Goal: Information Seeking & Learning: Check status

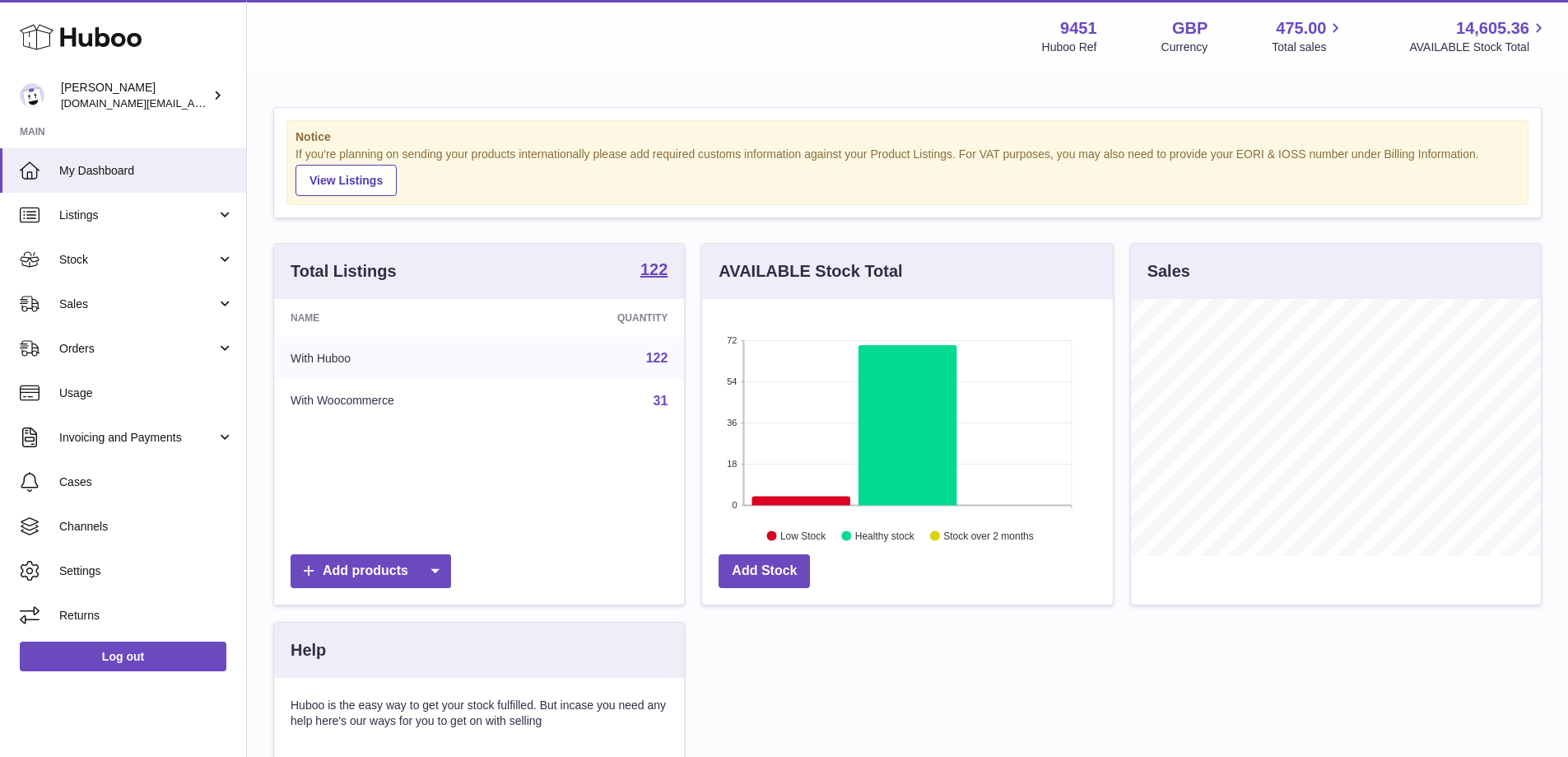
scroll to position [257, 411]
click at [152, 273] on link "Stock" at bounding box center [122, 259] width 246 height 44
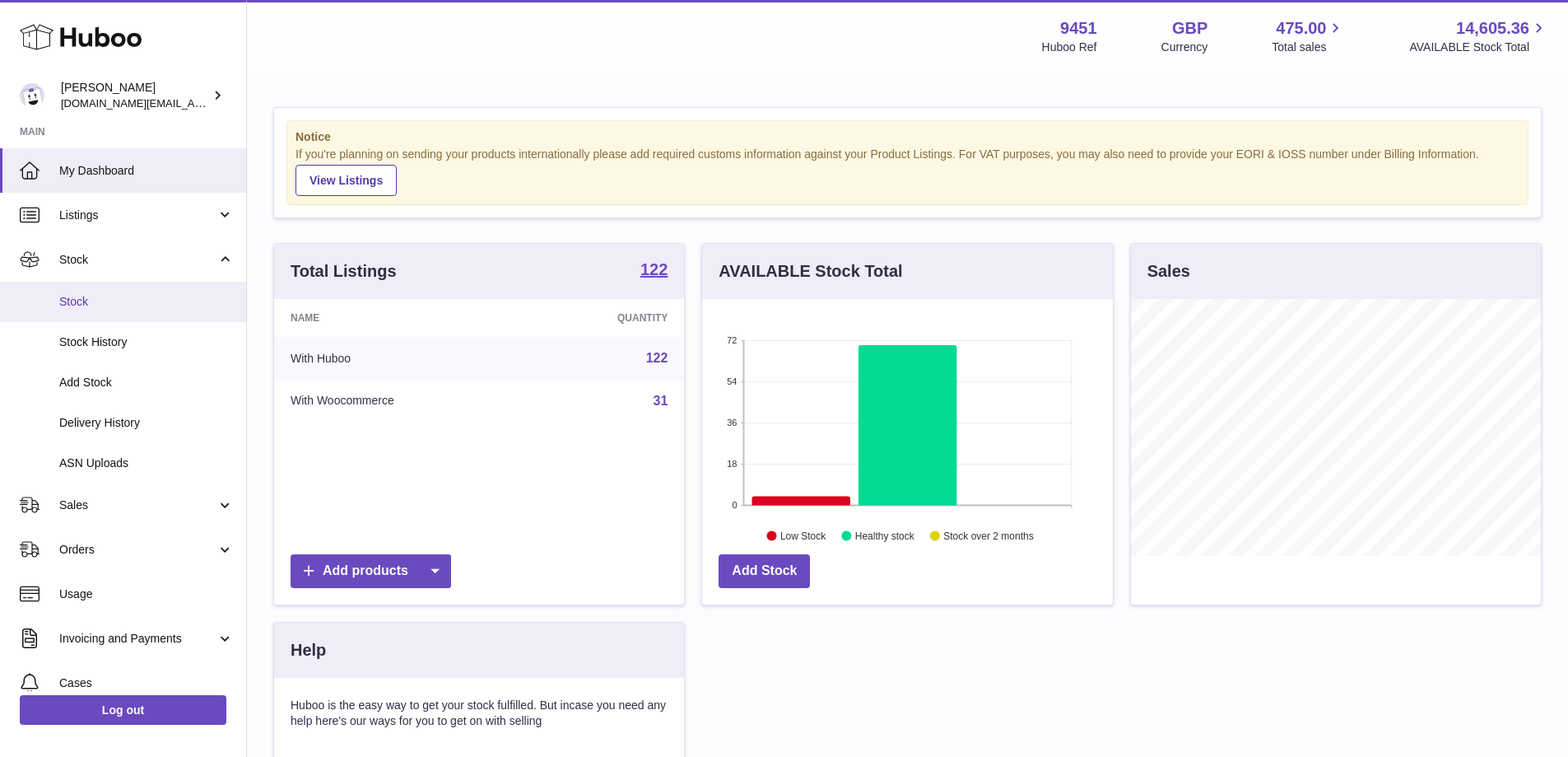
click at [120, 302] on span "Stock" at bounding box center [147, 301] width 175 height 16
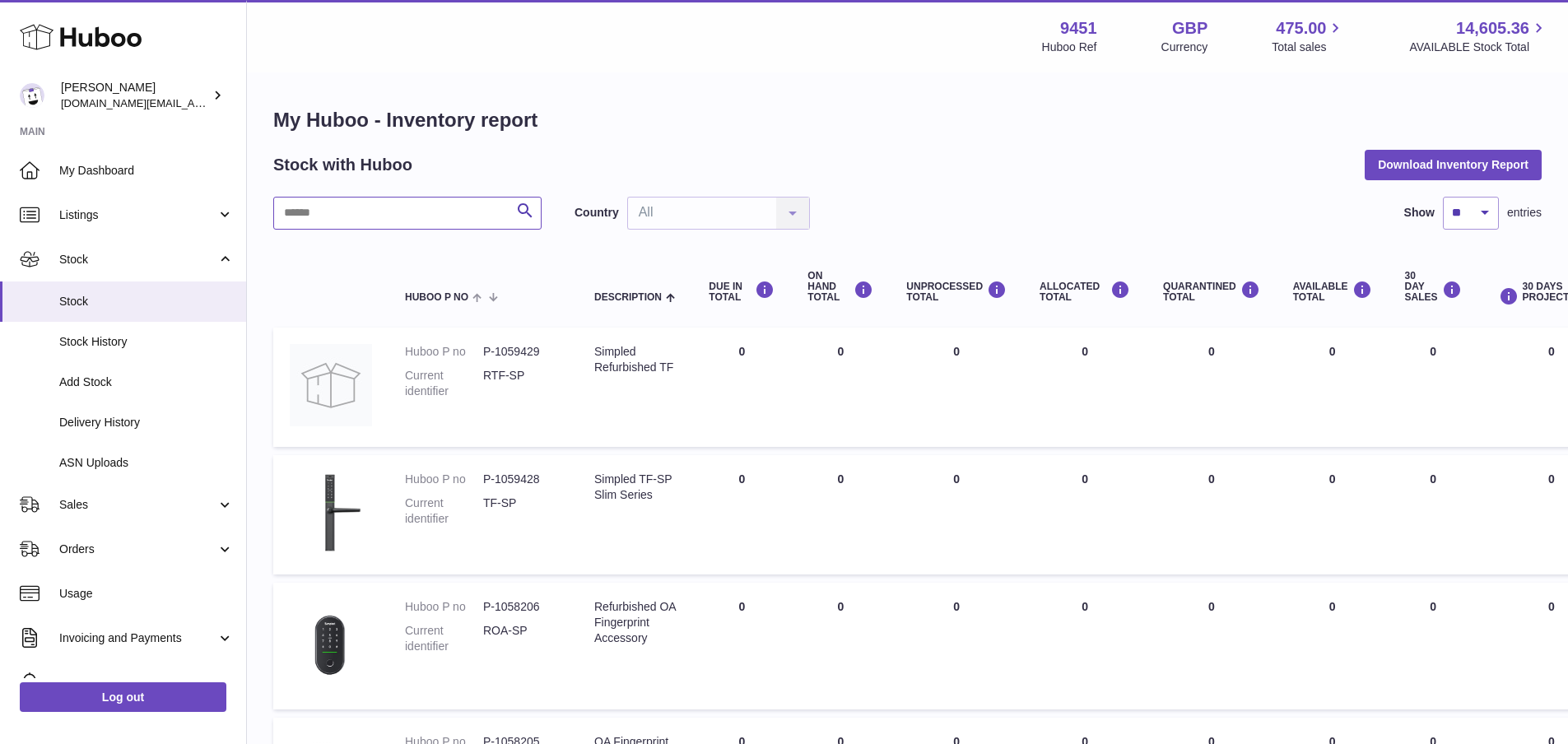
click at [335, 208] on input "text" at bounding box center [408, 213] width 268 height 33
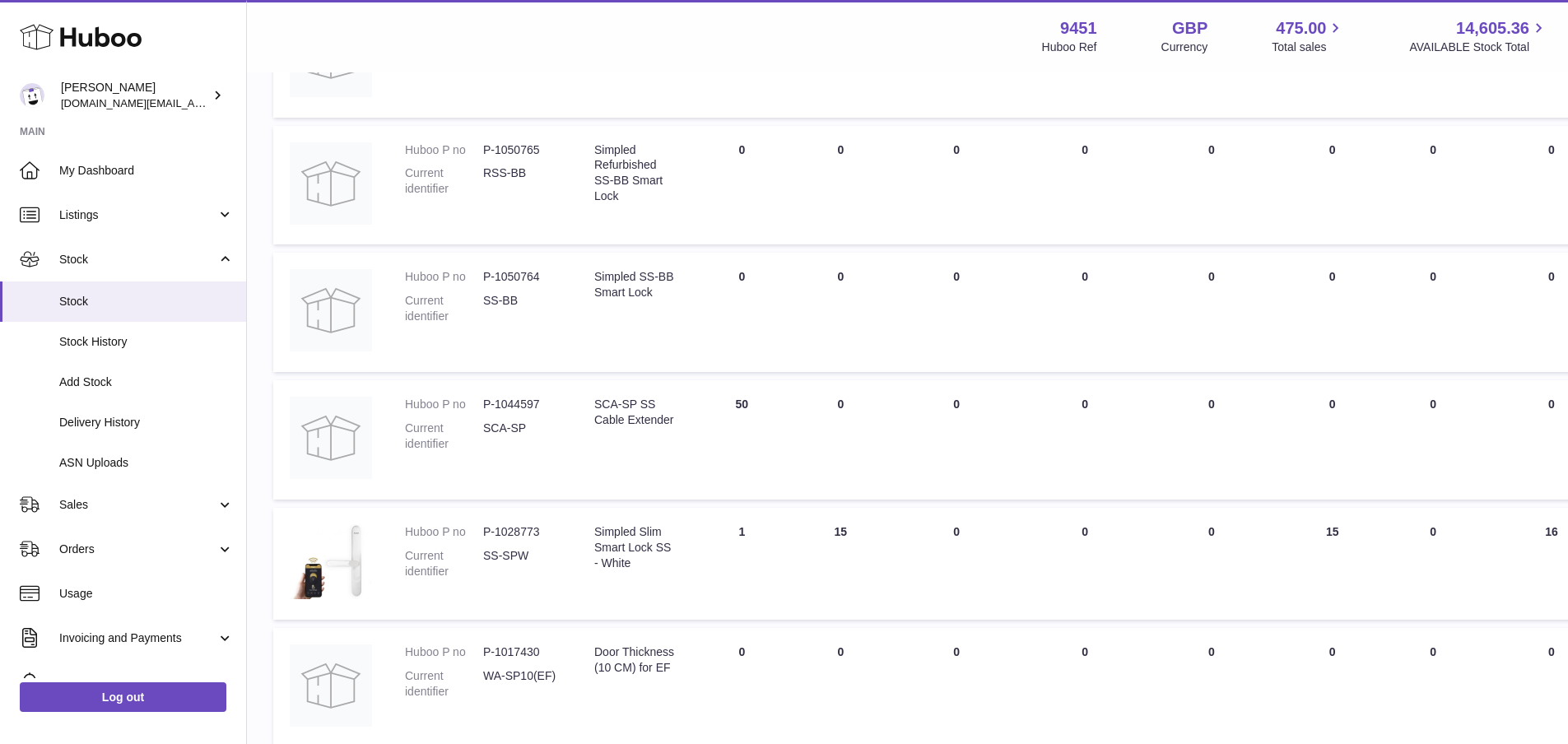
scroll to position [715, 0]
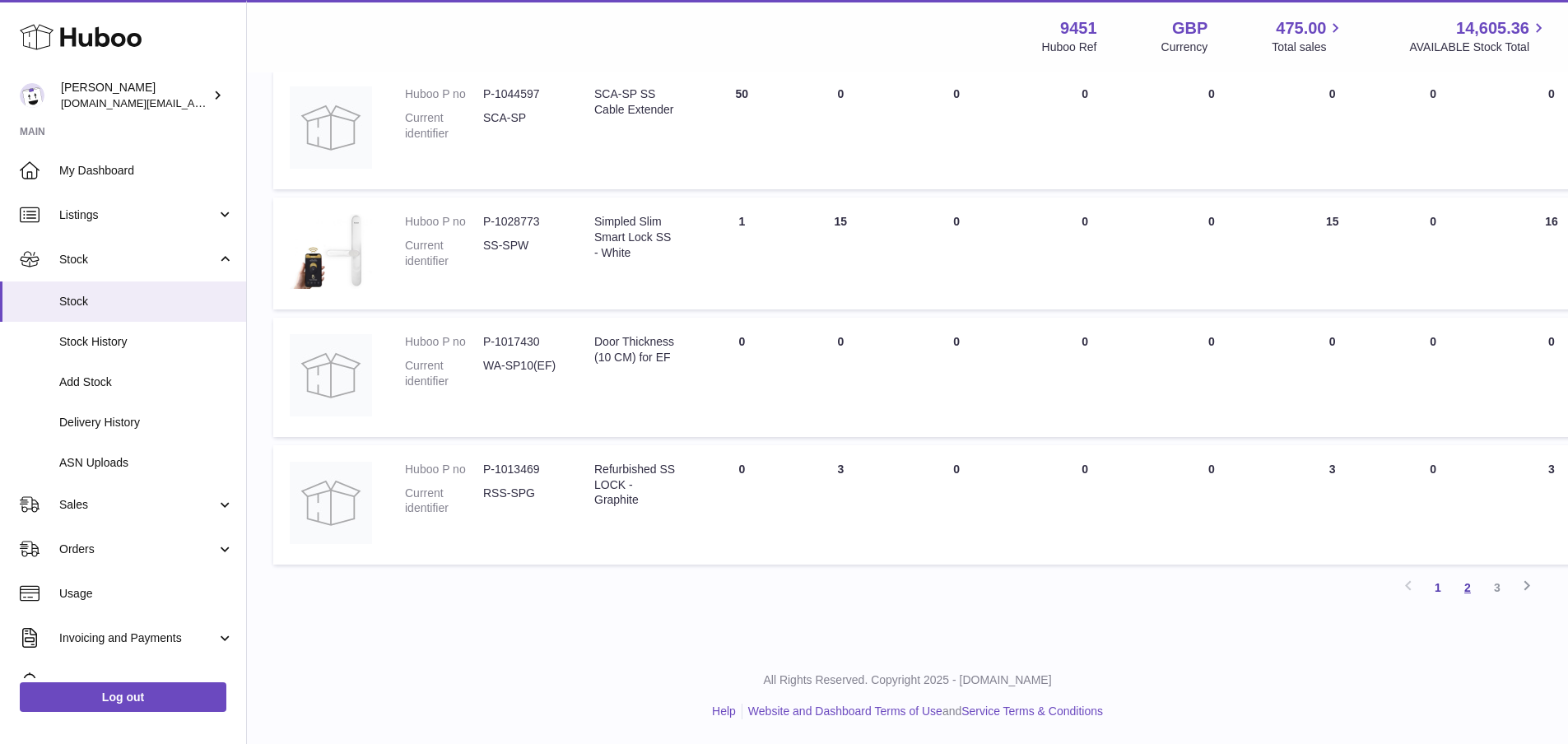
type input "**"
click at [1476, 591] on link "2" at bounding box center [1467, 587] width 29 height 29
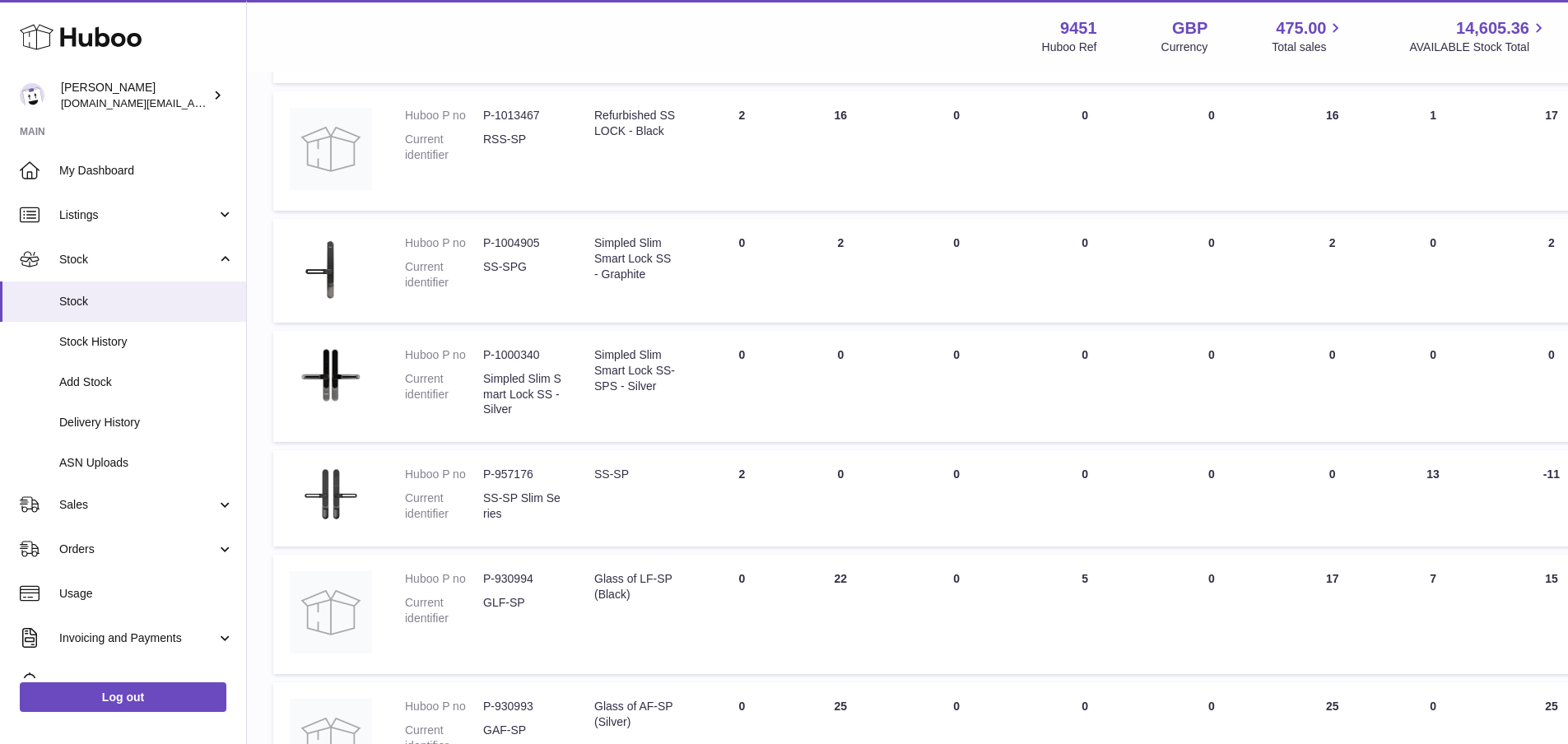
scroll to position [422, 0]
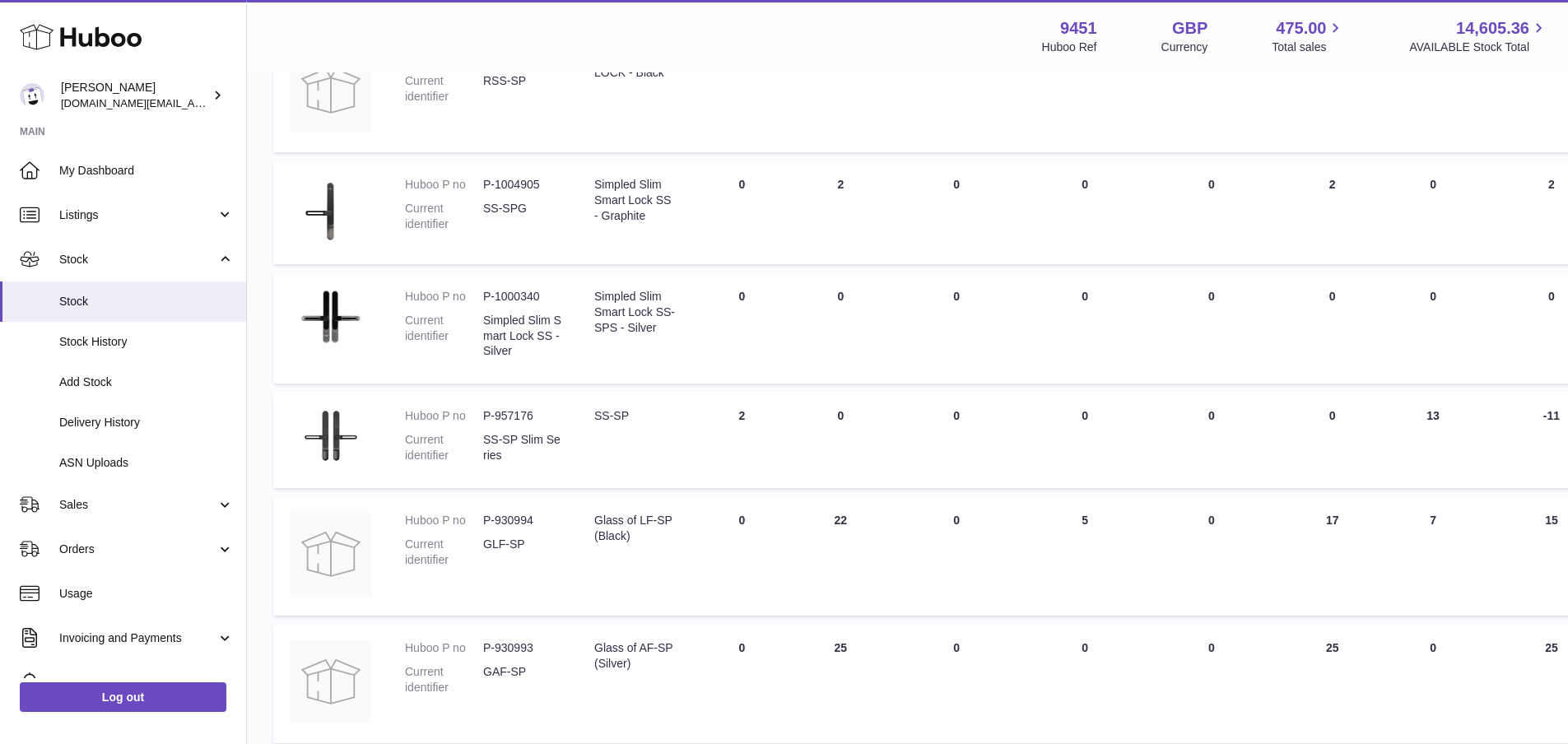
drag, startPoint x: 742, startPoint y: 418, endPoint x: 729, endPoint y: 419, distance: 13.0
click at [729, 419] on td "DUE IN Total 2" at bounding box center [742, 440] width 99 height 96
copy td "2"
click at [794, 461] on td "ON HAND Total 0" at bounding box center [841, 440] width 99 height 96
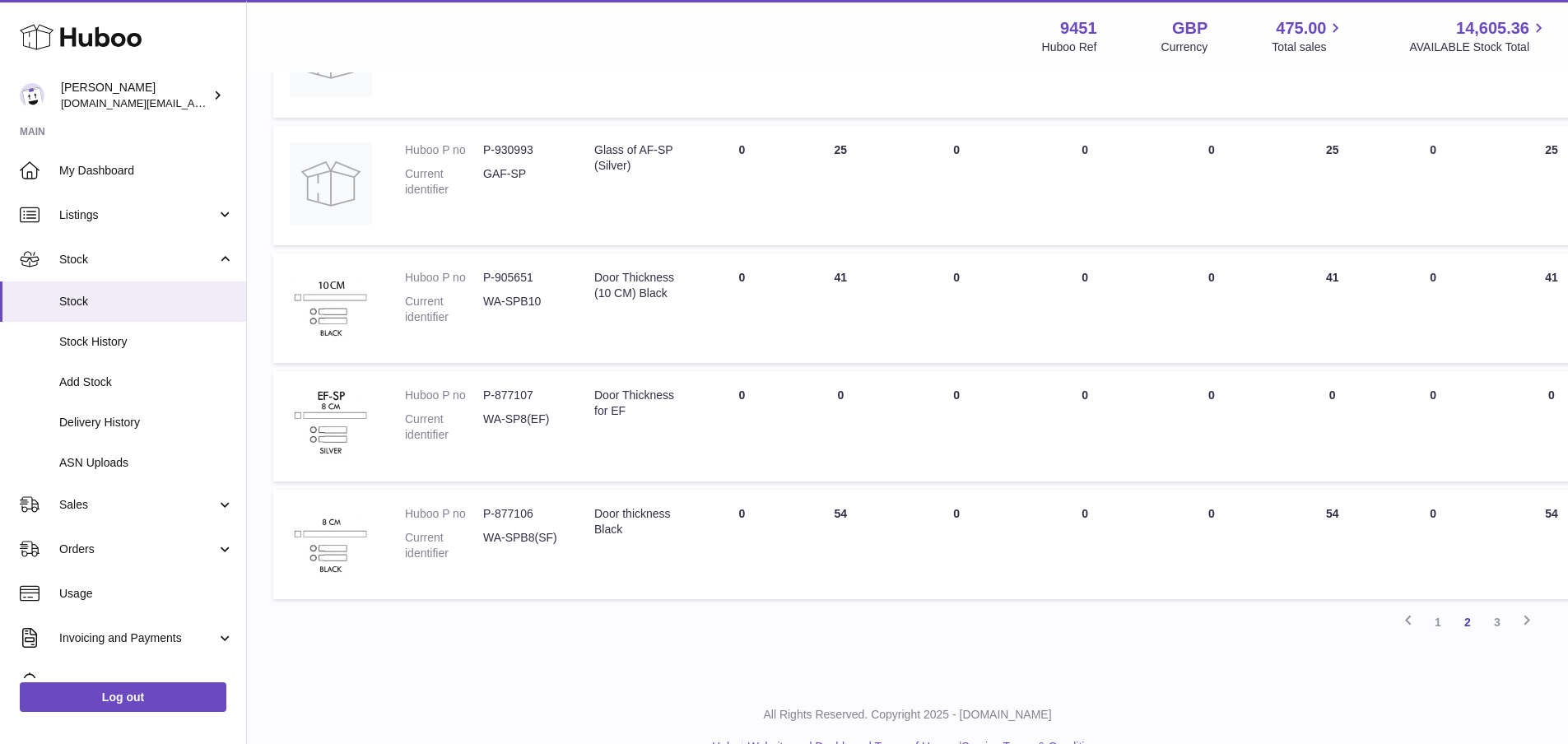
scroll to position [910, 0]
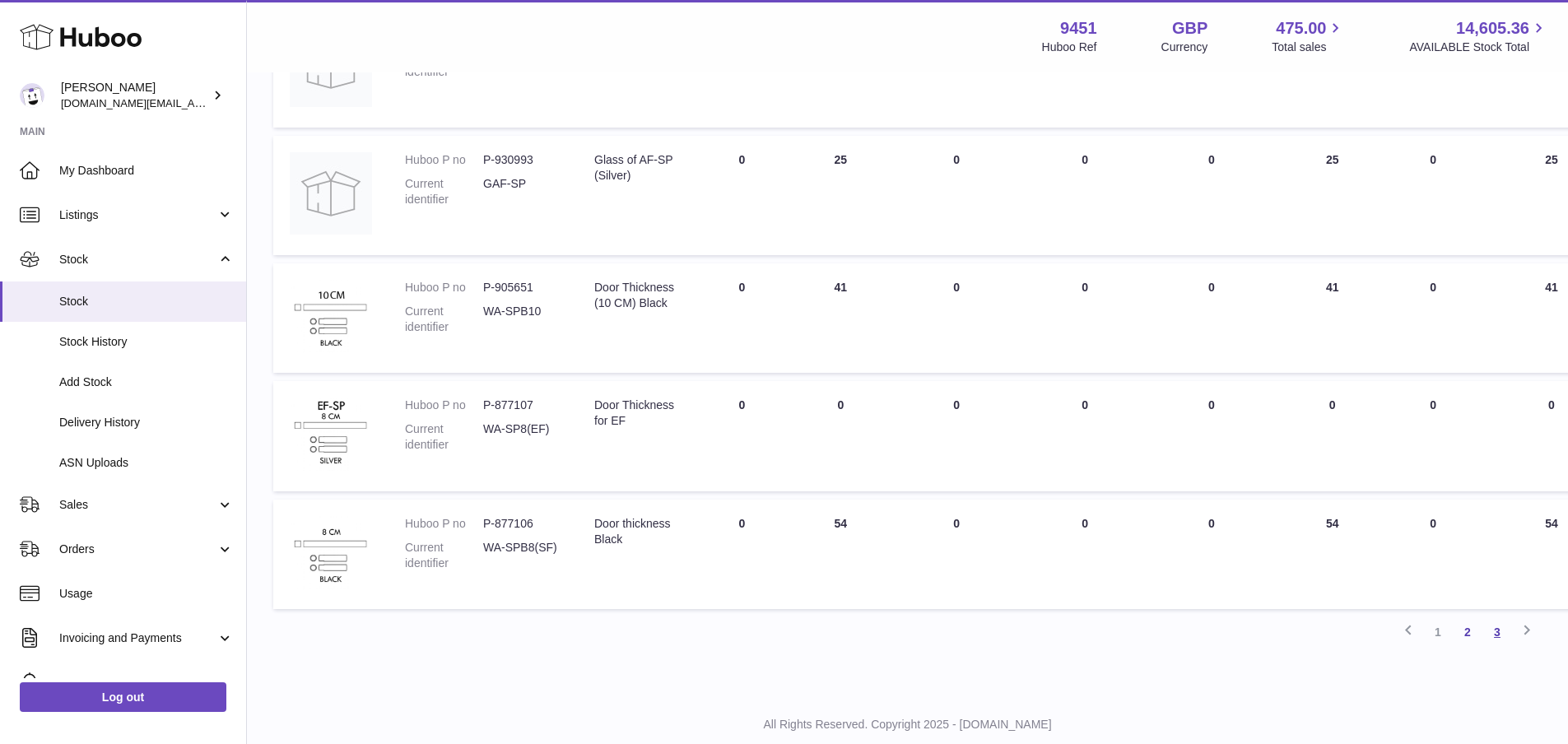
click at [1503, 633] on link "3" at bounding box center [1497, 632] width 29 height 29
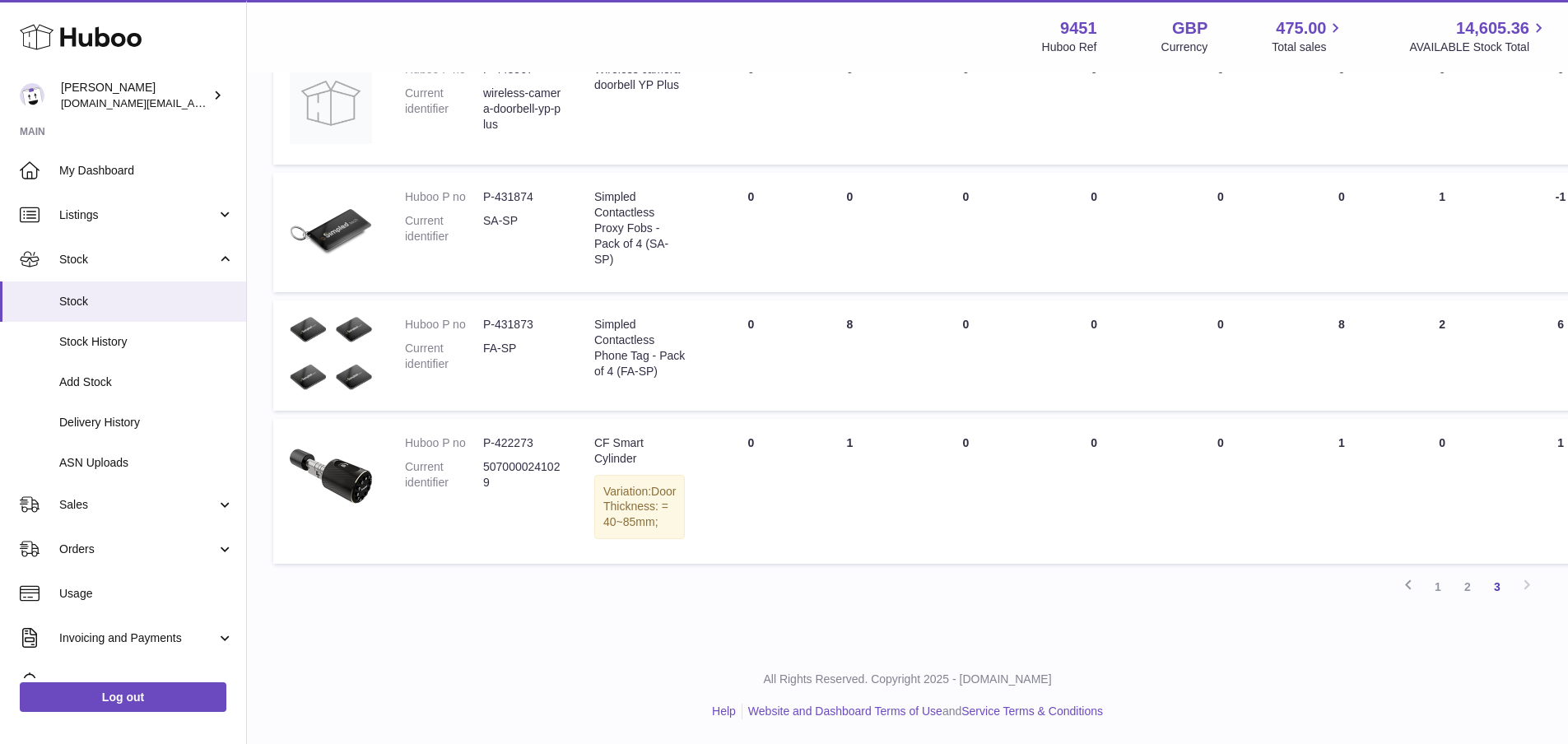
scroll to position [994, 0]
